Goal: Information Seeking & Learning: Learn about a topic

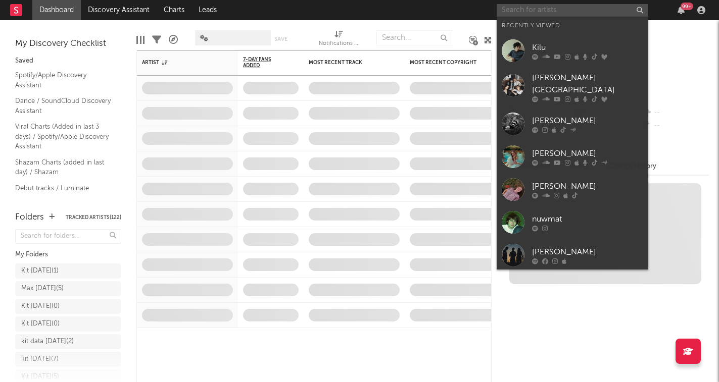
click at [538, 13] on input "text" at bounding box center [571, 10] width 151 height 13
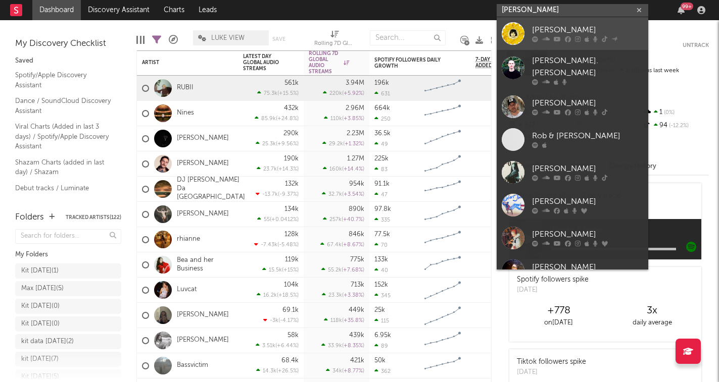
type input "[PERSON_NAME]"
click at [552, 25] on div "[PERSON_NAME]" at bounding box center [587, 30] width 111 height 12
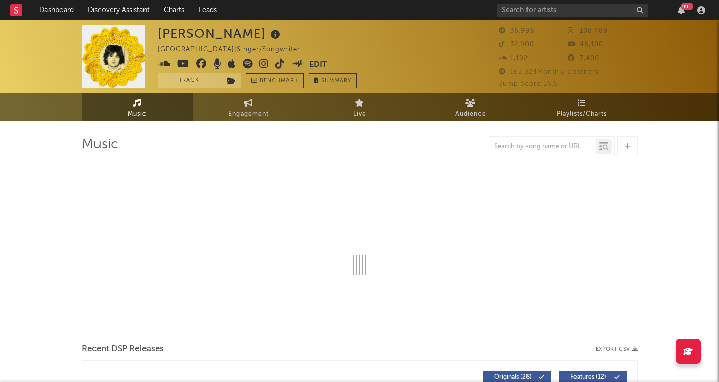
select select "6m"
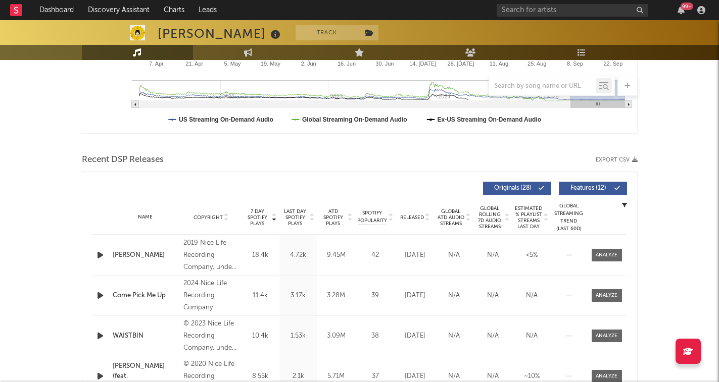
scroll to position [270, 0]
click at [426, 214] on icon at bounding box center [427, 215] width 5 height 4
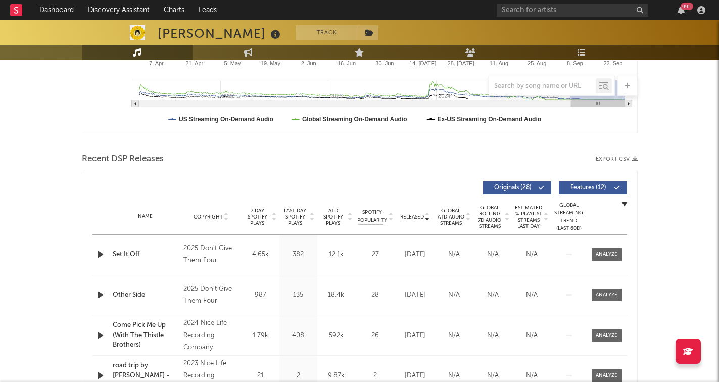
click at [427, 217] on icon at bounding box center [427, 215] width 5 height 4
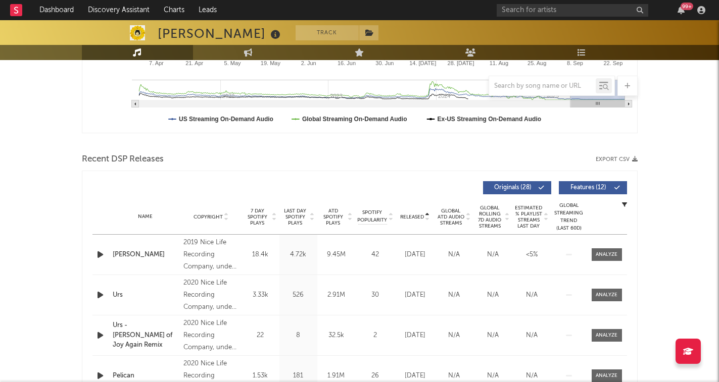
click at [426, 219] on icon at bounding box center [427, 219] width 5 height 4
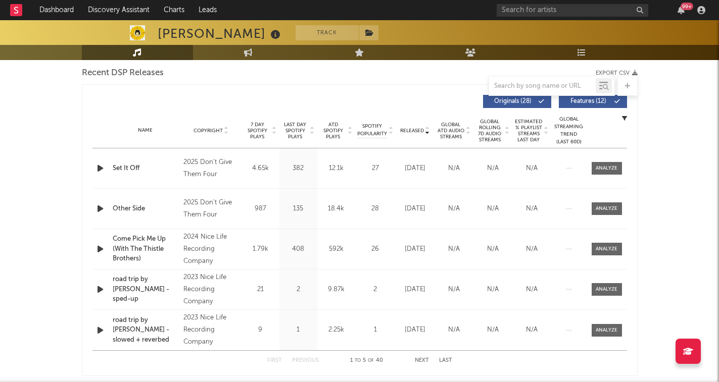
scroll to position [360, 0]
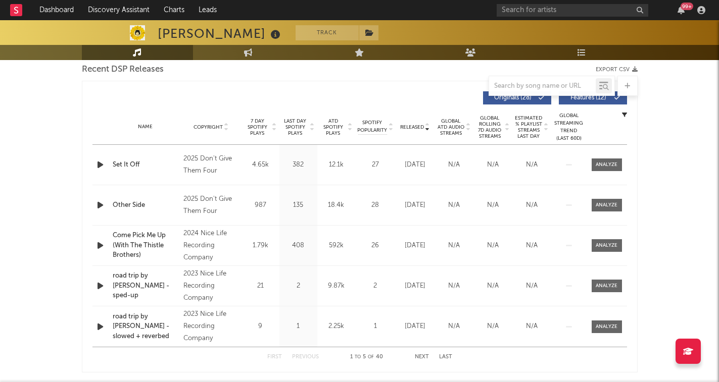
click at [422, 126] on span "Released" at bounding box center [412, 127] width 24 height 6
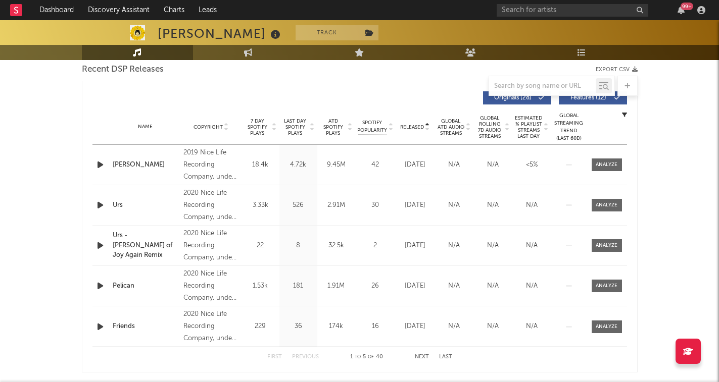
click at [267, 129] on span "7 Day Spotify Plays" at bounding box center [257, 127] width 27 height 18
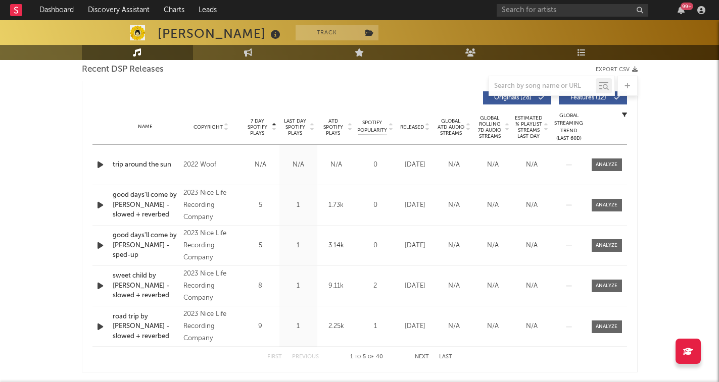
click at [267, 129] on span "7 Day Spotify Plays" at bounding box center [257, 127] width 27 height 18
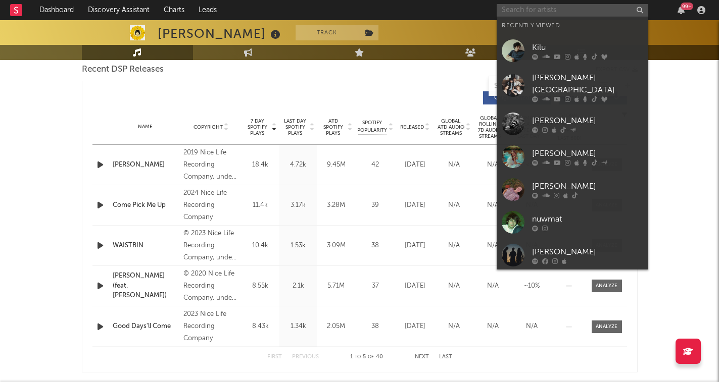
click at [573, 8] on input "text" at bounding box center [571, 10] width 151 height 13
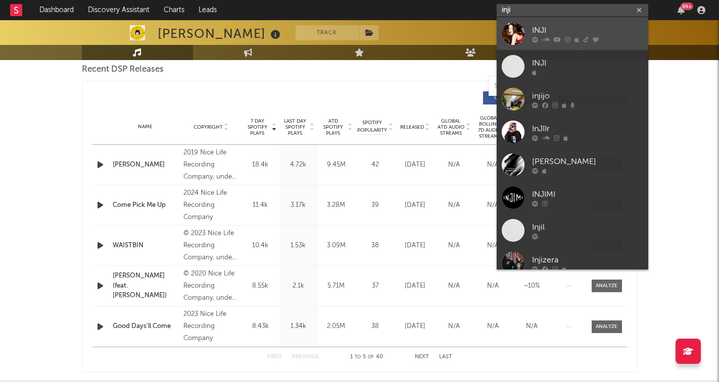
type input "inji"
click at [533, 30] on div "INJI" at bounding box center [587, 30] width 111 height 12
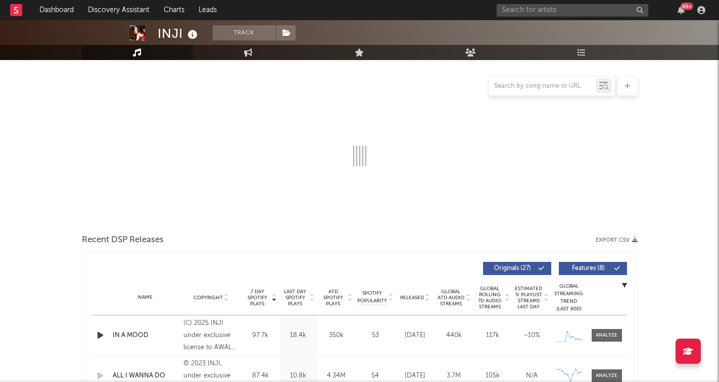
select select "6m"
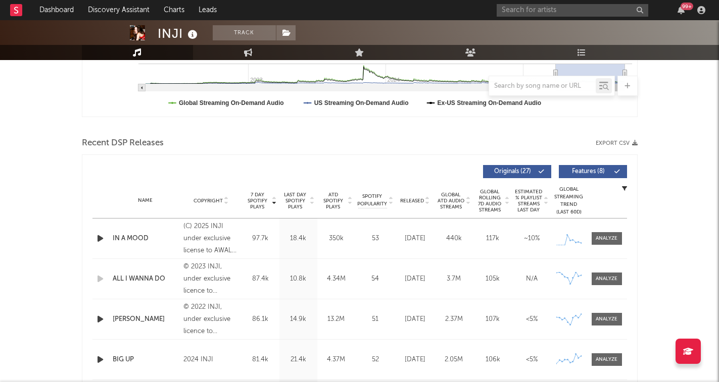
scroll to position [282, 0]
